Goal: Information Seeking & Learning: Learn about a topic

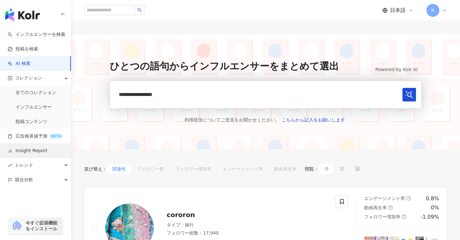
click at [33, 154] on link "Insight Report" at bounding box center [27, 151] width 39 height 6
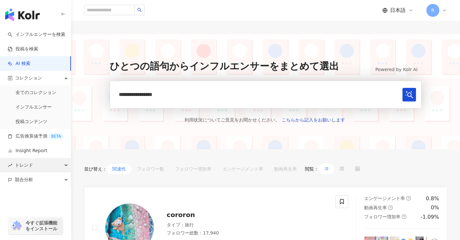
click at [27, 169] on span "トレンド" at bounding box center [24, 165] width 18 height 15
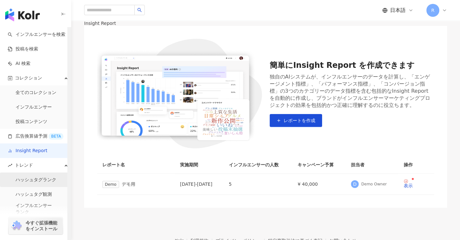
click at [45, 178] on link "ハッシュタグランク" at bounding box center [36, 180] width 41 height 6
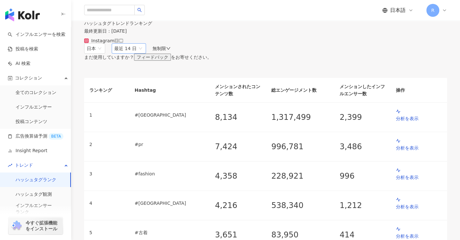
click at [143, 53] on span "最近 14 日" at bounding box center [128, 49] width 29 height 10
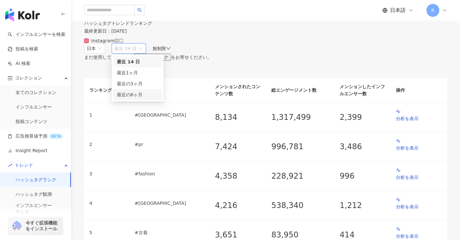
click at [158, 98] on div "最近の6ヶ月" at bounding box center [137, 94] width 41 height 7
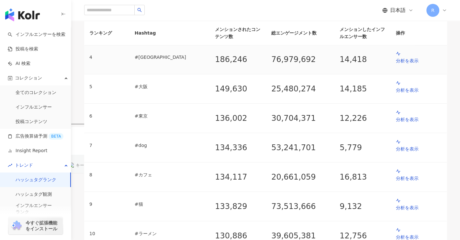
scroll to position [162, 0]
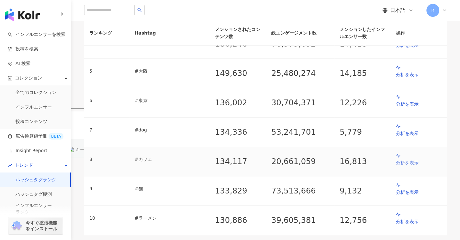
click at [400, 159] on p "分析を表示" at bounding box center [419, 162] width 46 height 7
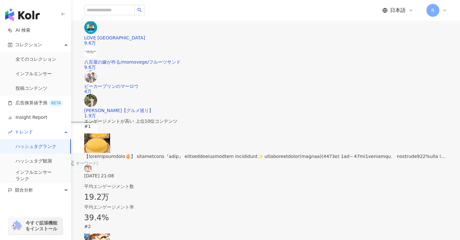
scroll to position [245, 0]
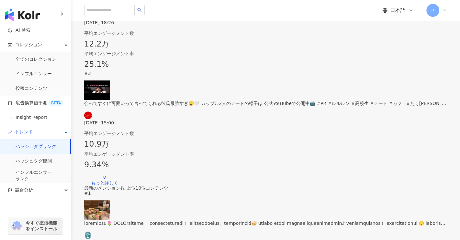
scroll to position [407, 0]
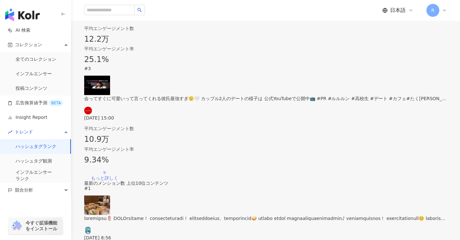
click at [118, 176] on div "もっと詳しく" at bounding box center [104, 178] width 27 height 5
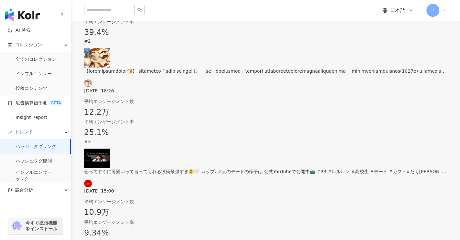
scroll to position [342, 0]
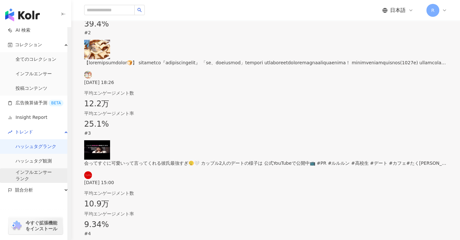
click at [34, 179] on link "インフルエンサー ランク" at bounding box center [34, 175] width 36 height 13
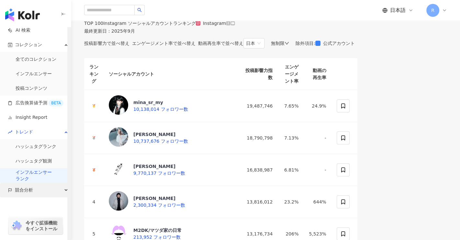
click at [66, 189] on div "競合分析" at bounding box center [35, 190] width 71 height 15
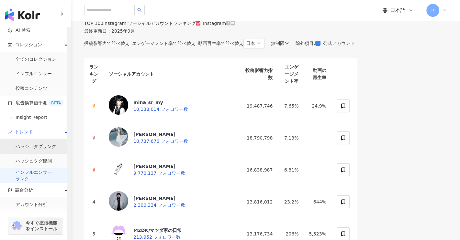
click at [44, 147] on link "ハッシュタグランク" at bounding box center [36, 147] width 41 height 6
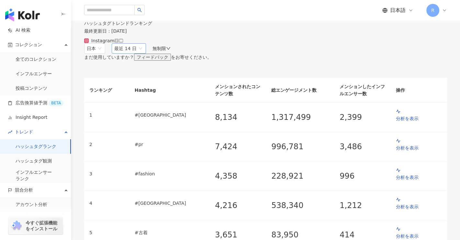
click at [143, 53] on span "最近 14 日" at bounding box center [128, 49] width 29 height 10
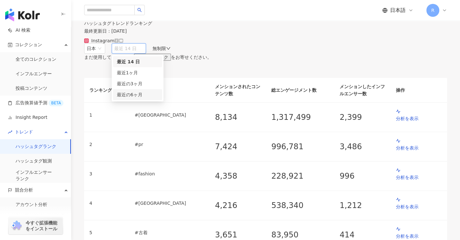
click at [142, 97] on span "最近の6ヶ月" at bounding box center [130, 94] width 26 height 5
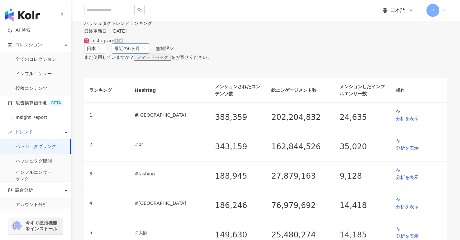
scroll to position [162, 0]
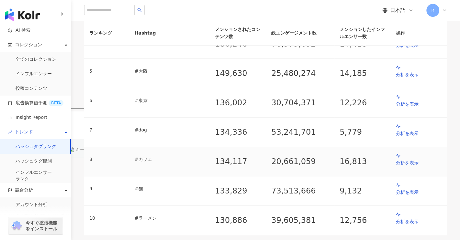
click at [152, 156] on p "# カフェ" at bounding box center [170, 159] width 70 height 7
click at [151, 156] on p "# カフェ" at bounding box center [170, 159] width 70 height 7
drag, startPoint x: 144, startPoint y: 151, endPoint x: 167, endPoint y: 151, distance: 22.6
click at [167, 156] on p "# カフェ" at bounding box center [170, 159] width 70 height 7
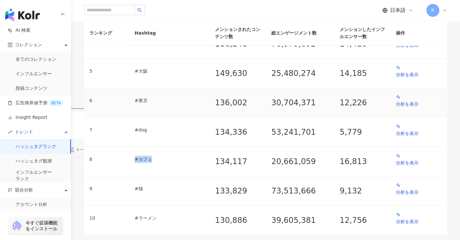
copy p "# カフェ"
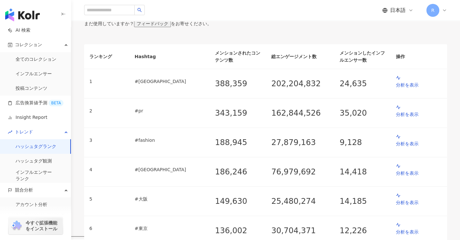
scroll to position [0, 0]
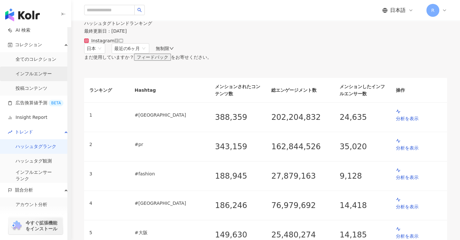
click at [41, 75] on link "インフルエンサー" at bounding box center [34, 74] width 36 height 6
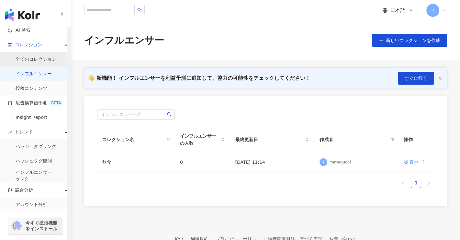
click at [39, 63] on link "全てのコレクション" at bounding box center [36, 59] width 41 height 6
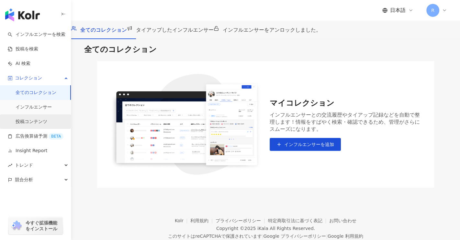
click at [37, 124] on link "投稿コンテンツ" at bounding box center [32, 122] width 32 height 6
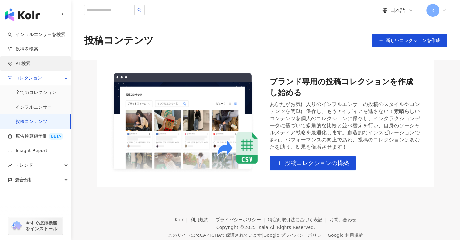
click at [30, 65] on link "AI 検索" at bounding box center [19, 63] width 23 height 6
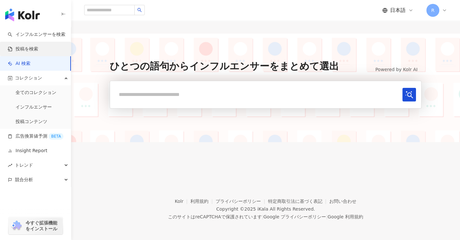
click at [30, 51] on link "投稿を検索" at bounding box center [23, 49] width 30 height 6
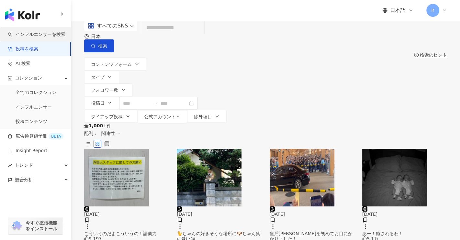
click at [49, 31] on link "インフルエンサーを検索" at bounding box center [37, 34] width 58 height 6
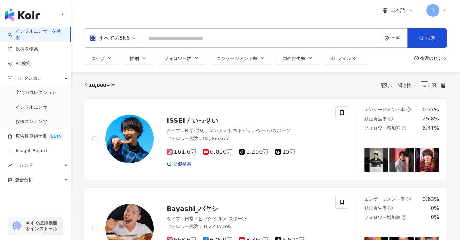
click at [132, 42] on span "すべてのSNS" at bounding box center [113, 38] width 46 height 10
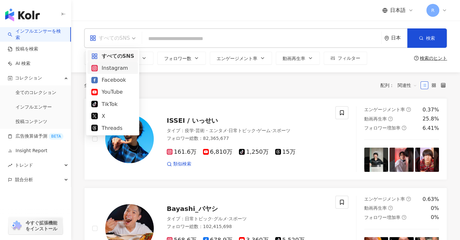
click at [124, 71] on div "Instagram" at bounding box center [112, 68] width 43 height 8
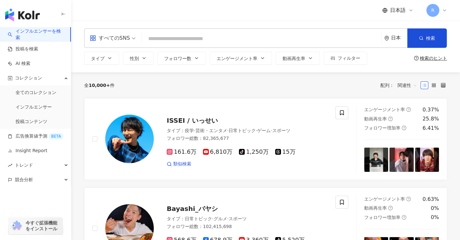
click at [168, 46] on div "all すべてのSNS 日本 検索" at bounding box center [265, 37] width 363 height 19
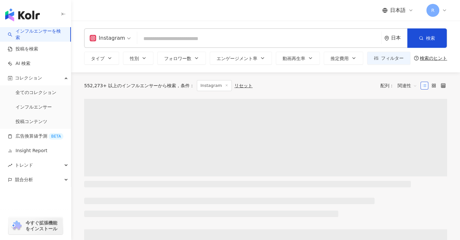
click at [174, 47] on div "Instagram 日本 検索" at bounding box center [265, 37] width 363 height 19
click at [174, 41] on input "search" at bounding box center [259, 39] width 239 height 12
paste input "****"
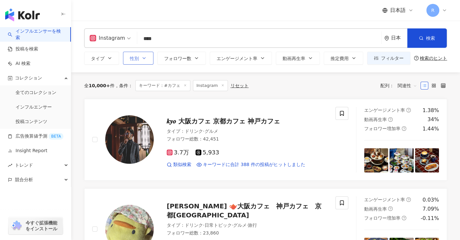
type input "****"
click at [148, 61] on button "性別" at bounding box center [138, 58] width 30 height 13
click at [185, 59] on span "フォロワー数" at bounding box center [177, 58] width 27 height 5
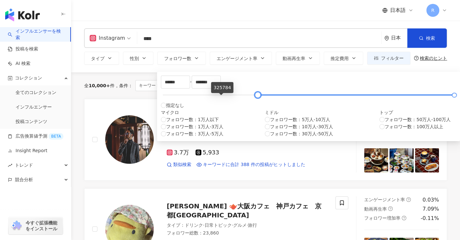
type input "******"
drag, startPoint x: 186, startPoint y: 99, endPoint x: 220, endPoint y: 101, distance: 34.0
click at [254, 97] on div at bounding box center [256, 95] width 4 height 4
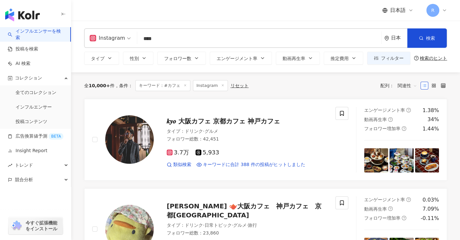
click at [361, 92] on div "全 10,000+ 件 条件 ： キーワード：#カフェ Instagram リセット 配列： 関連性" at bounding box center [265, 85] width 363 height 27
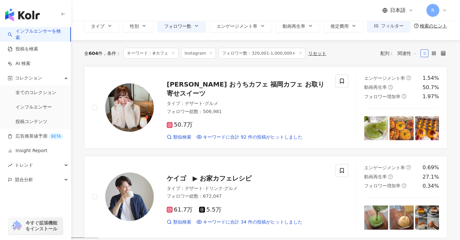
scroll to position [129, 0]
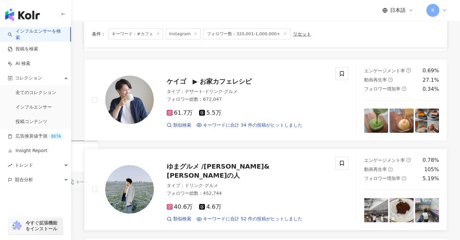
click at [251, 172] on span "ゆまグルメ /[PERSON_NAME]&[PERSON_NAME]の人" at bounding box center [218, 171] width 103 height 17
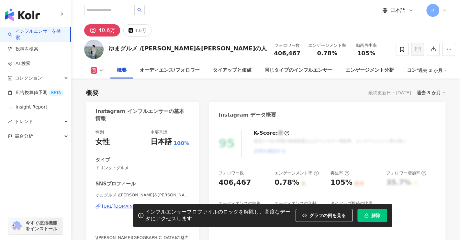
scroll to position [65, 0]
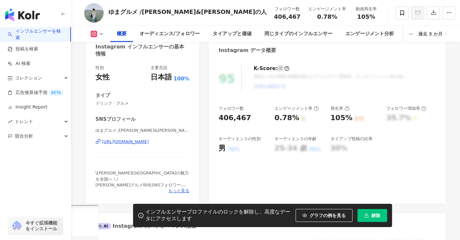
click at [149, 143] on div "[URL][DOMAIN_NAME]" at bounding box center [125, 142] width 47 height 6
